Goal: Task Accomplishment & Management: Use online tool/utility

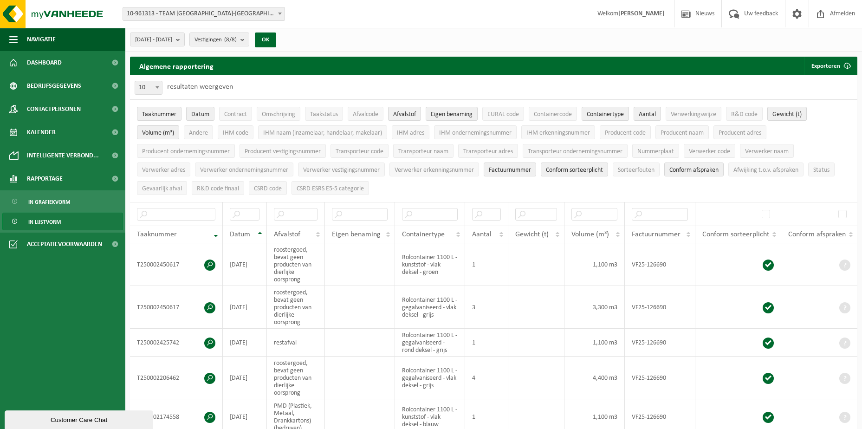
click at [156, 88] on b at bounding box center [158, 87] width 4 height 2
click at [62, 58] on link "Dashboard" at bounding box center [62, 62] width 125 height 23
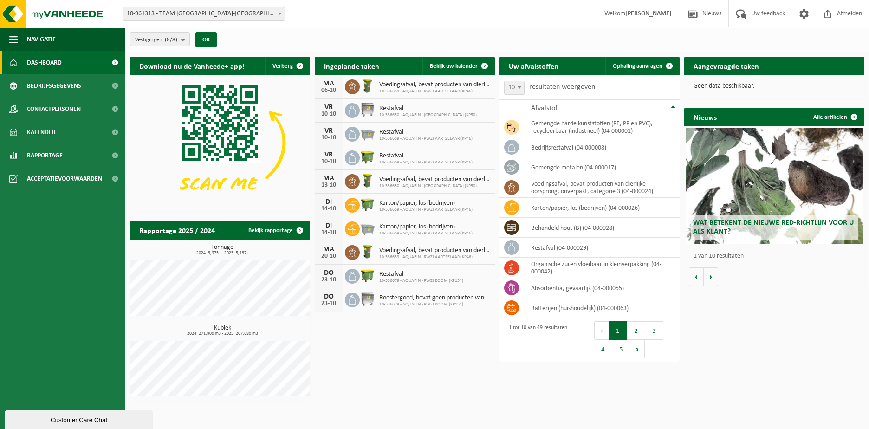
click at [283, 12] on span at bounding box center [279, 13] width 9 height 12
click at [207, 42] on button "OK" at bounding box center [206, 40] width 21 height 15
click at [43, 155] on span "Rapportage" at bounding box center [45, 155] width 36 height 23
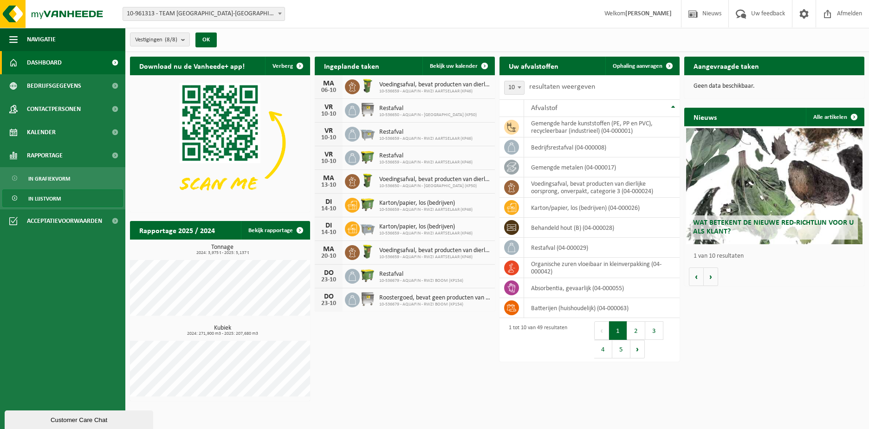
click at [53, 202] on span "In lijstvorm" at bounding box center [44, 199] width 33 height 18
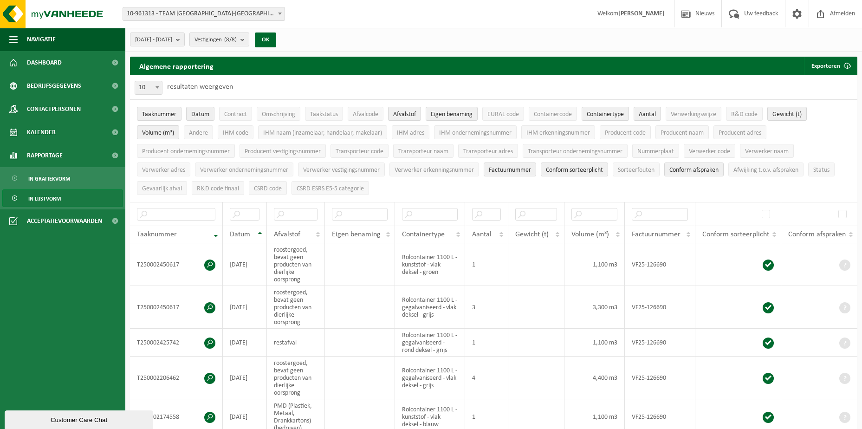
click at [249, 41] on b "submit" at bounding box center [245, 39] width 8 height 13
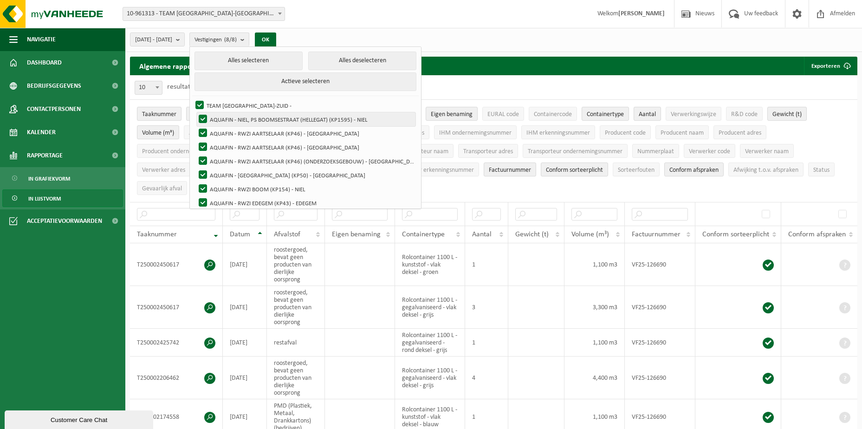
click at [227, 117] on label "AQUAFIN - NIEL, PS BOOMSESTRAAT (HELLEGAT) (KP1595) - NIEL" at bounding box center [306, 119] width 219 height 14
click at [196, 112] on input "AQUAFIN - NIEL, PS BOOMSESTRAAT (HELLEGAT) (KP1595) - NIEL" at bounding box center [195, 112] width 0 height 0
checkbox input "false"
click at [228, 134] on label "AQUAFIN - RWZI AARTSELAAR (KP46) - [GEOGRAPHIC_DATA]" at bounding box center [306, 133] width 219 height 14
click at [196, 126] on input "AQUAFIN - RWZI AARTSELAAR (KP46) - [GEOGRAPHIC_DATA]" at bounding box center [195, 126] width 0 height 0
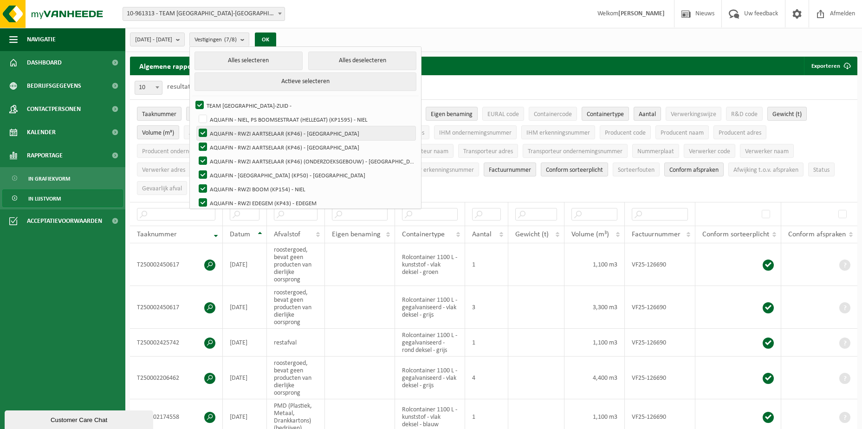
checkbox input "false"
click at [229, 143] on label "AQUAFIN - RWZI AARTSELAAR (KP46) - [GEOGRAPHIC_DATA]" at bounding box center [306, 147] width 219 height 14
click at [196, 140] on input "AQUAFIN - RWZI AARTSELAAR (KP46) - [GEOGRAPHIC_DATA]" at bounding box center [195, 140] width 0 height 0
checkbox input "false"
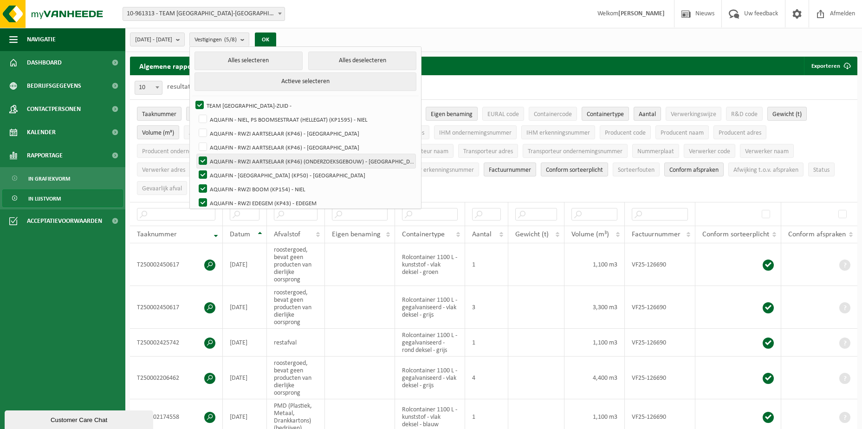
click at [231, 160] on label "AQUAFIN - RWZI AARTSELAAR (KP46) (ONDERZOEKSGEBOUW) - [GEOGRAPHIC_DATA]" at bounding box center [306, 161] width 219 height 14
click at [196, 154] on input "AQUAFIN - RWZI AARTSELAAR (KP46) (ONDERZOEKSGEBOUW) - [GEOGRAPHIC_DATA]" at bounding box center [195, 154] width 0 height 0
checkbox input "false"
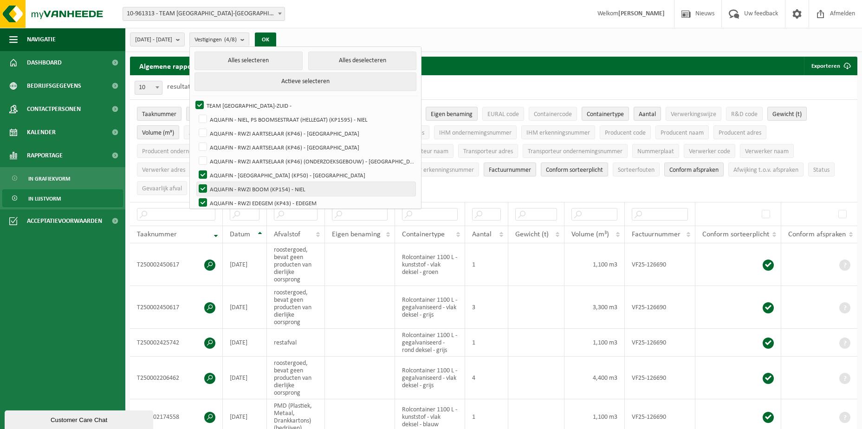
click at [226, 183] on label "AQUAFIN - RWZI BOOM (KP154) - NIEL" at bounding box center [306, 189] width 219 height 14
click at [196, 182] on input "AQUAFIN - RWZI BOOM (KP154) - NIEL" at bounding box center [195, 182] width 0 height 0
checkbox input "false"
click at [225, 202] on label "AQUAFIN - RWZI EDEGEM (KP43) - EDEGEM" at bounding box center [306, 203] width 219 height 14
click at [196, 196] on input "AQUAFIN - RWZI EDEGEM (KP43) - EDEGEM" at bounding box center [195, 196] width 0 height 0
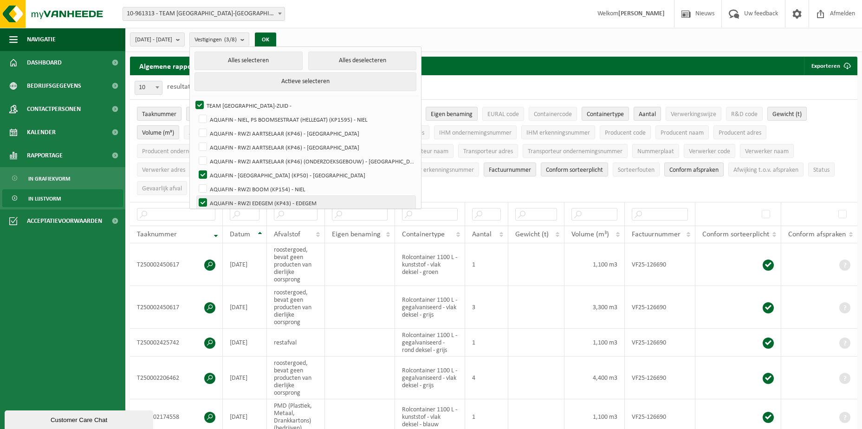
checkbox input "false"
click at [276, 40] on button "OK" at bounding box center [265, 40] width 21 height 15
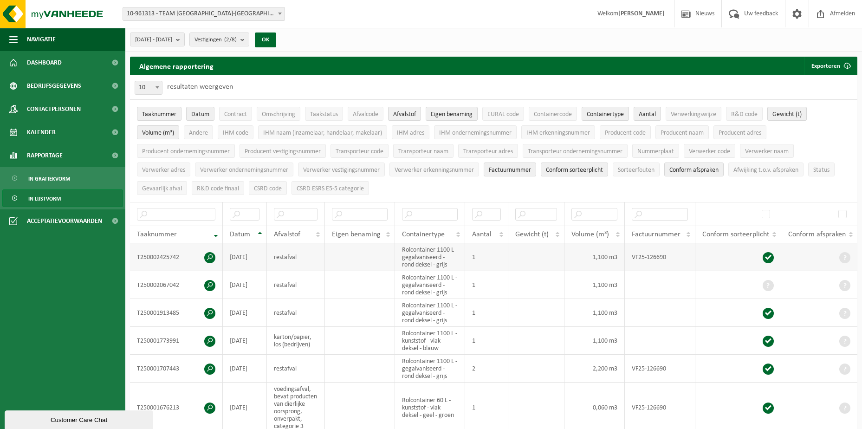
scroll to position [139, 0]
